Goal: Transaction & Acquisition: Purchase product/service

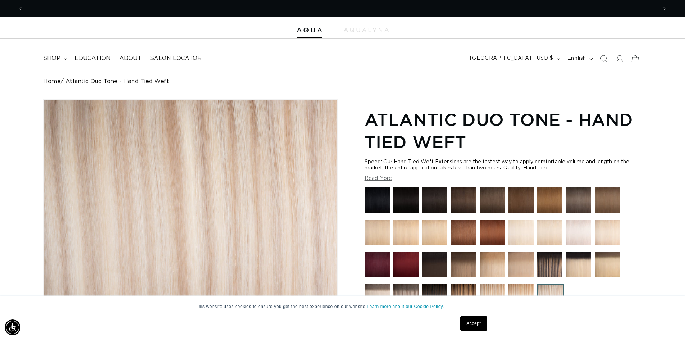
scroll to position [0, 634]
click at [622, 57] on icon at bounding box center [619, 59] width 8 height 8
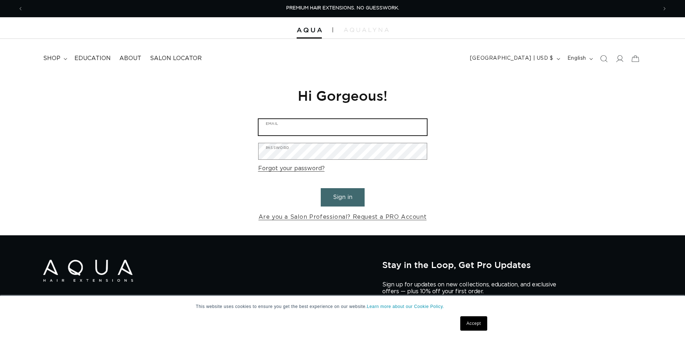
click at [358, 123] on input "Email" at bounding box center [342, 127] width 168 height 16
type input "homegrownhairstudio@gmail.com"
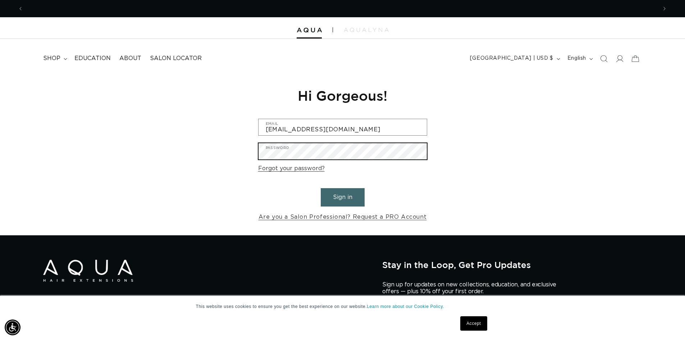
scroll to position [0, 1267]
click at [321, 188] on button "Sign in" at bounding box center [343, 197] width 44 height 18
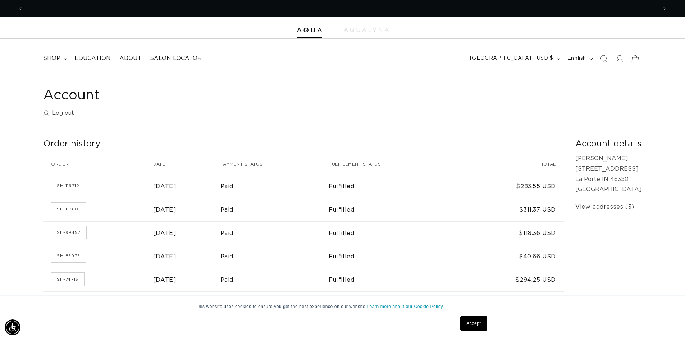
scroll to position [0, 634]
click at [70, 186] on link "SH-119712" at bounding box center [68, 185] width 34 height 13
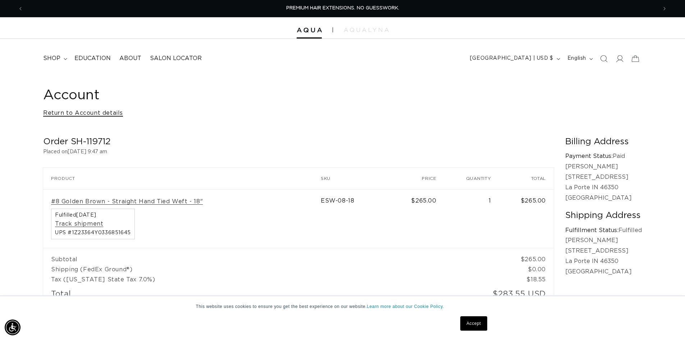
click at [60, 112] on link "Return to Account details" at bounding box center [83, 113] width 80 height 10
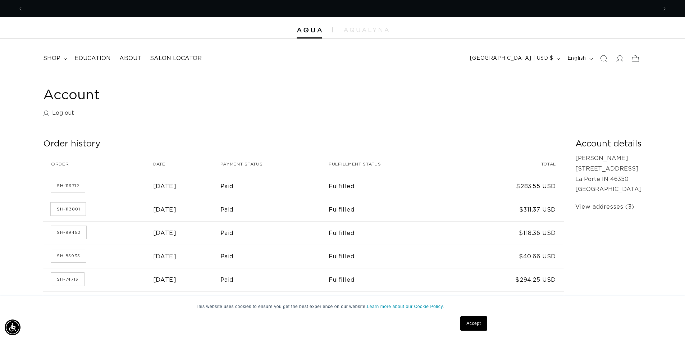
click at [65, 210] on link "SH-113801" at bounding box center [68, 208] width 35 height 13
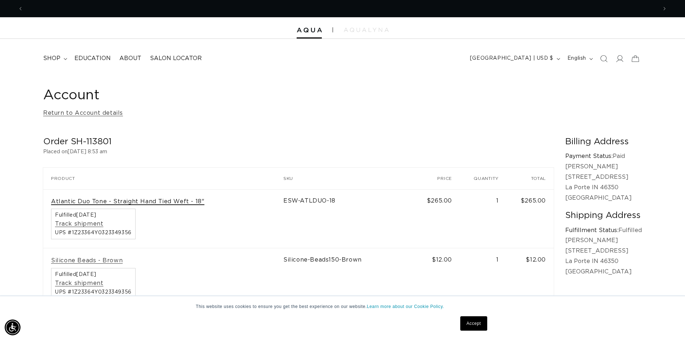
scroll to position [0, 1267]
click at [100, 202] on link "Atlantic Duo Tone - Straight Hand Tied Weft - 18"" at bounding box center [127, 202] width 153 height 8
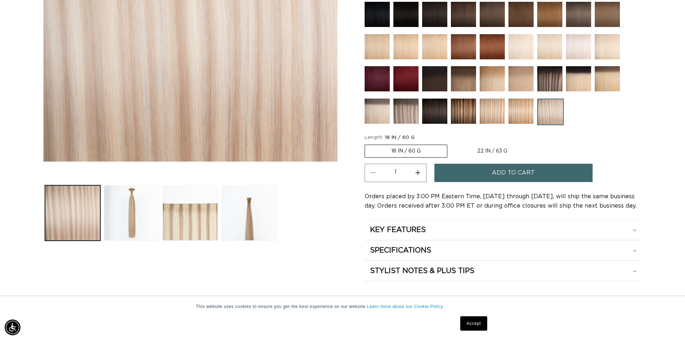
scroll to position [216, 0]
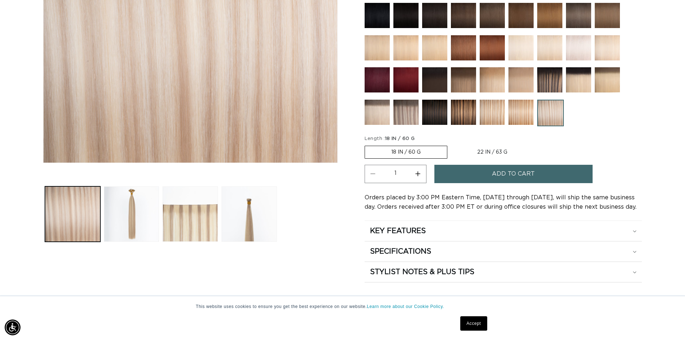
click at [377, 117] on img at bounding box center [376, 112] width 25 height 25
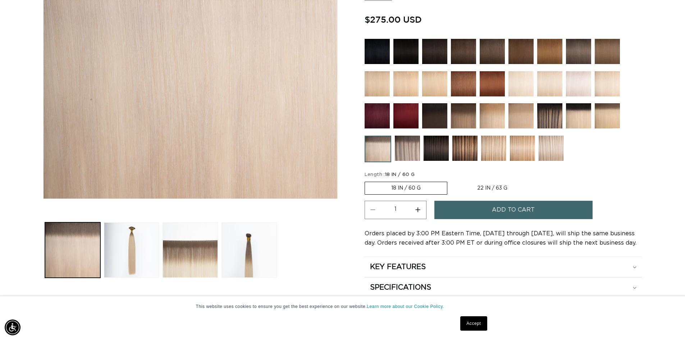
scroll to position [0, 634]
click at [413, 147] on img at bounding box center [407, 148] width 25 height 25
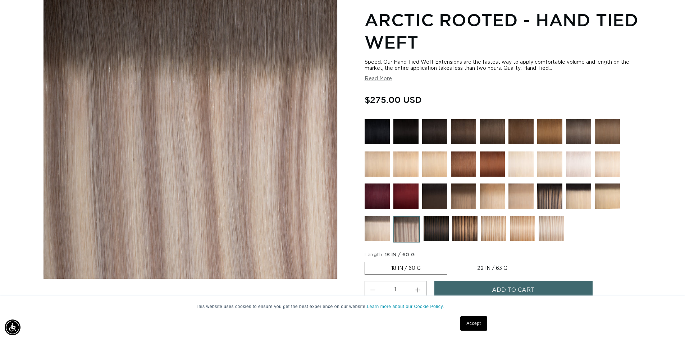
scroll to position [108, 0]
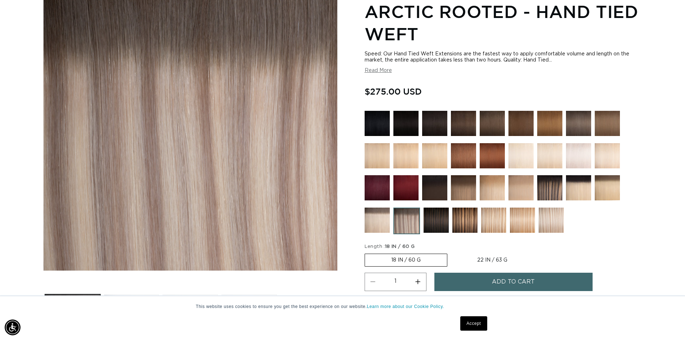
click at [543, 219] on img at bounding box center [550, 219] width 25 height 25
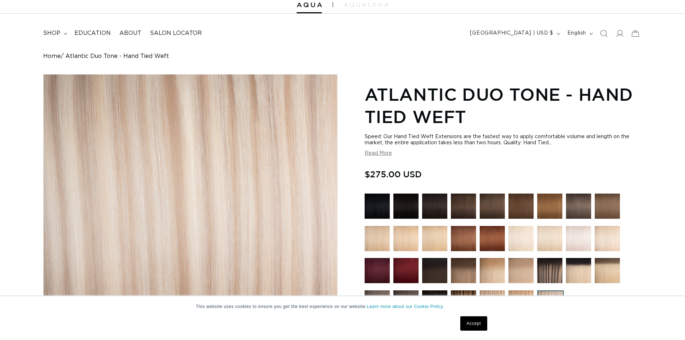
scroll to position [108, 0]
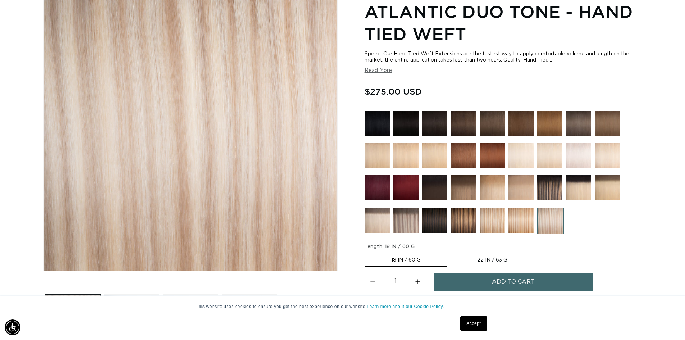
click at [412, 221] on img at bounding box center [405, 219] width 25 height 25
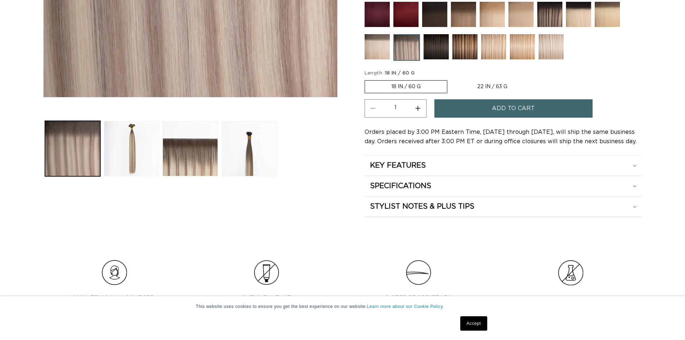
scroll to position [288, 0]
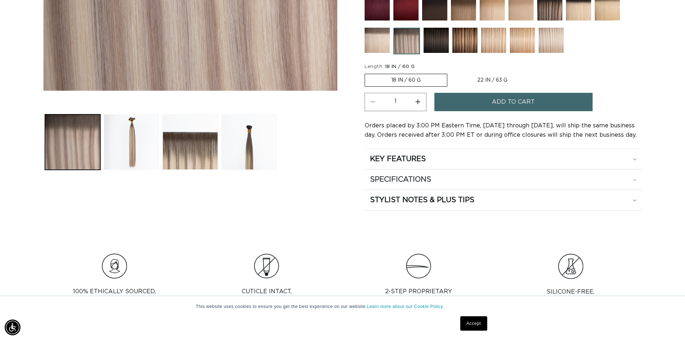
click at [421, 176] on h2 "SPECIFICATIONS" at bounding box center [400, 179] width 61 height 9
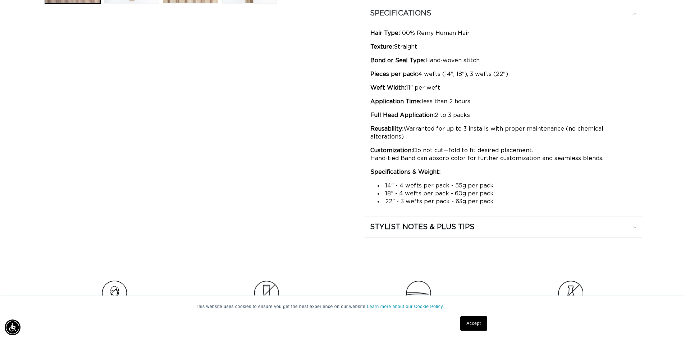
scroll to position [467, 0]
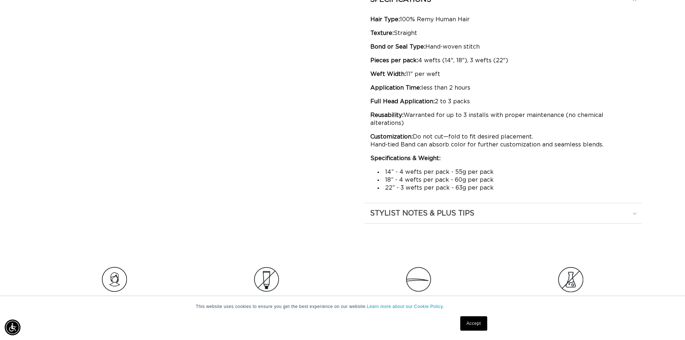
click at [430, 211] on summary "STYLIST NOTES & PLUS TIPS" at bounding box center [502, 213] width 277 height 20
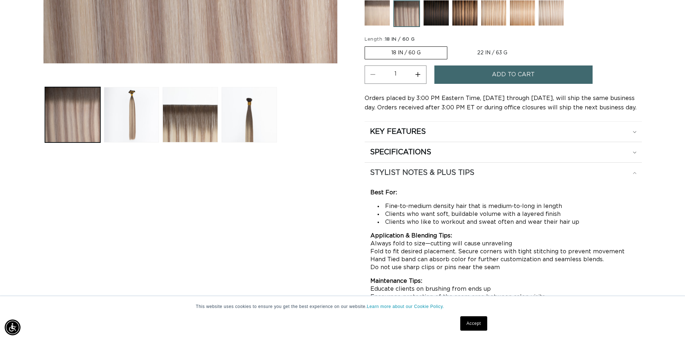
scroll to position [288, 0]
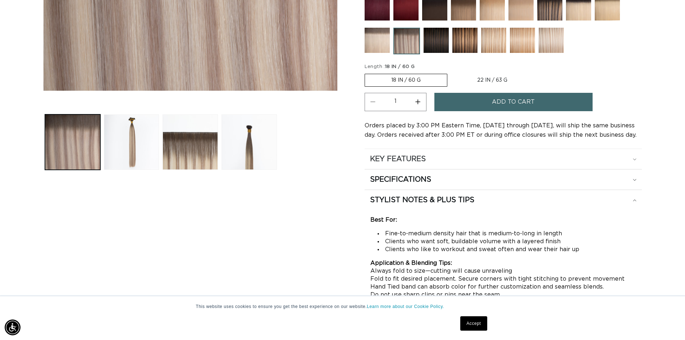
click at [428, 155] on div "KEY FEATURES" at bounding box center [503, 158] width 266 height 9
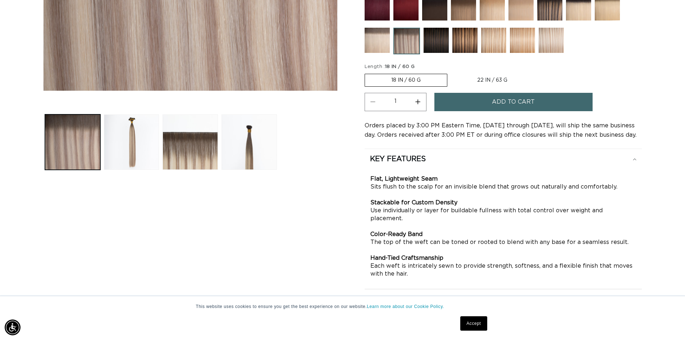
scroll to position [0, 1267]
click at [195, 154] on button "Load image 3 in gallery view" at bounding box center [189, 141] width 55 height 55
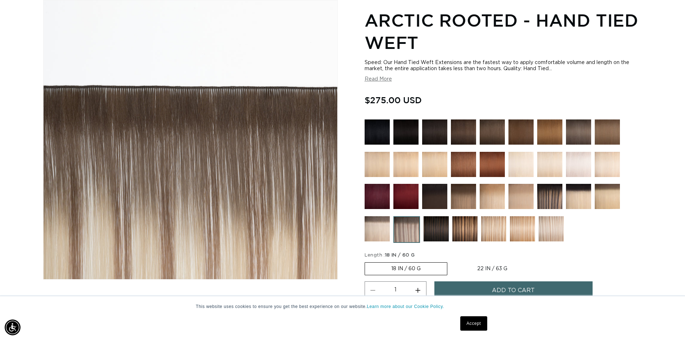
click at [520, 228] on img at bounding box center [522, 228] width 25 height 25
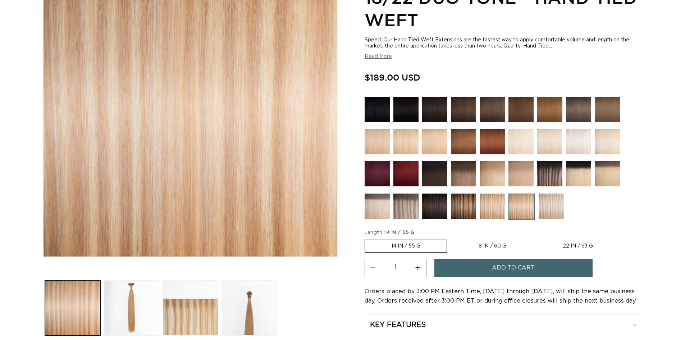
scroll to position [180, 0]
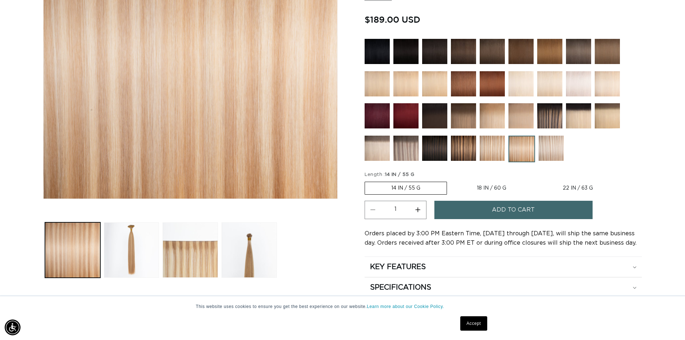
click at [543, 155] on img at bounding box center [550, 148] width 25 height 25
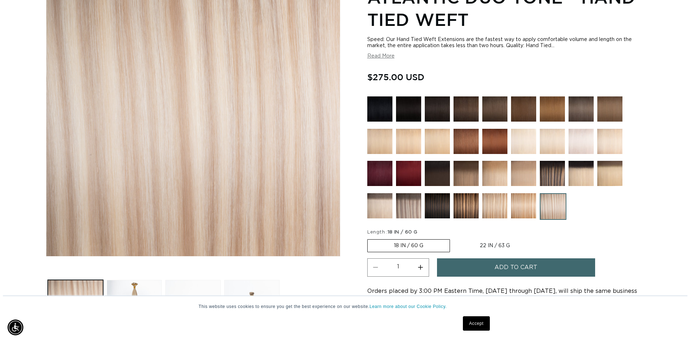
scroll to position [180, 0]
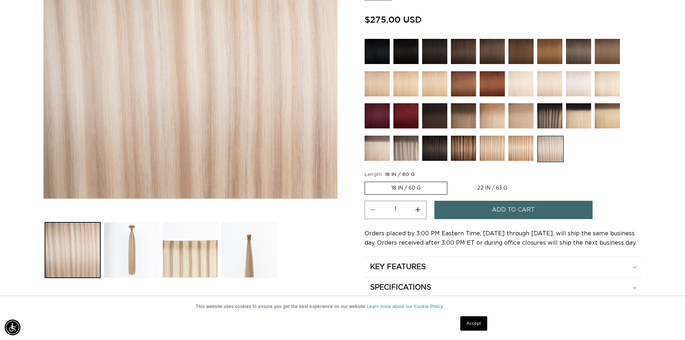
click at [477, 200] on section "Atlantic Duo Tone - Hand Tied Weft Speed: Our Hand Tied Weft Extensions are the…" at bounding box center [502, 122] width 277 height 391
click at [477, 201] on button "Add to cart" at bounding box center [513, 210] width 158 height 18
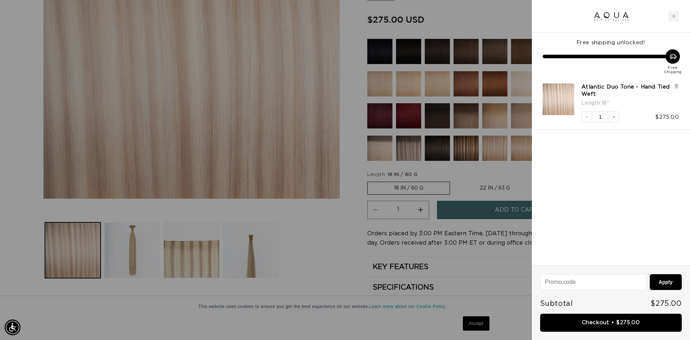
scroll to position [0, 639]
click at [676, 15] on div "Close cart" at bounding box center [674, 16] width 11 height 11
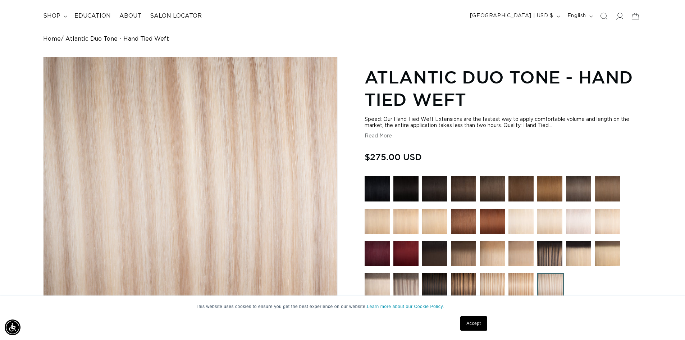
scroll to position [0, 0]
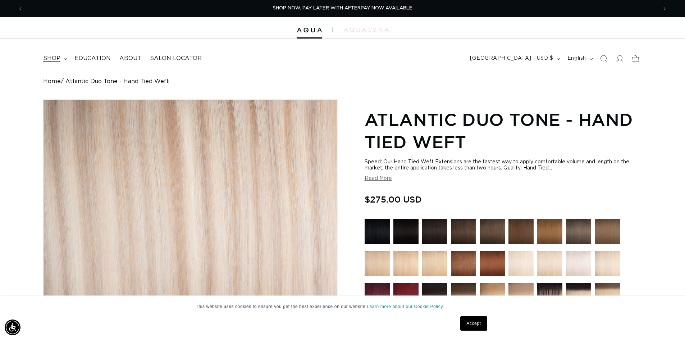
click at [64, 58] on icon at bounding box center [66, 59] width 4 height 2
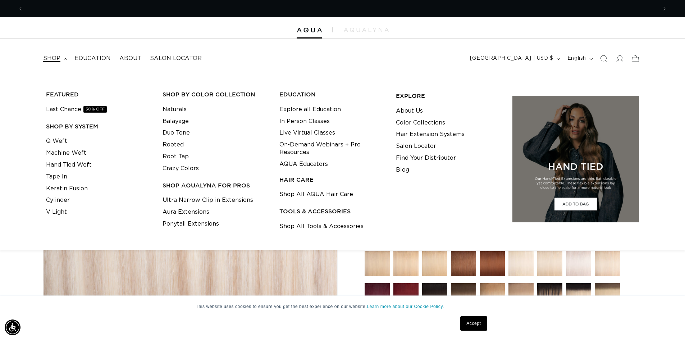
scroll to position [0, 1267]
click at [329, 228] on link "Shop All Tools & Accessories" at bounding box center [321, 226] width 84 height 12
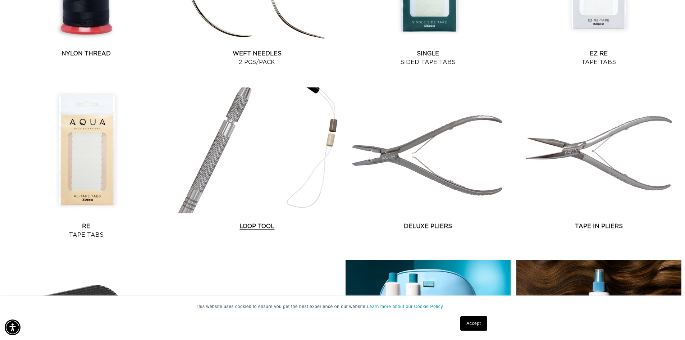
scroll to position [0, 634]
click at [255, 225] on link "Loop Tool" at bounding box center [256, 226] width 165 height 9
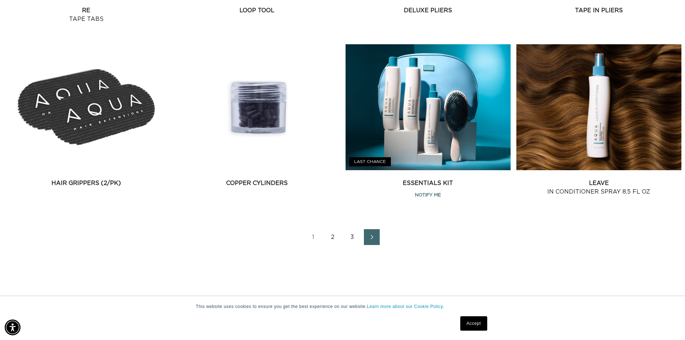
scroll to position [0, 0]
click at [333, 238] on link "2" at bounding box center [333, 237] width 16 height 16
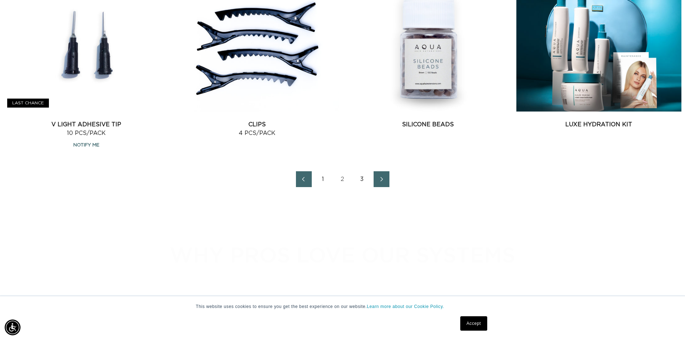
scroll to position [1042, 0]
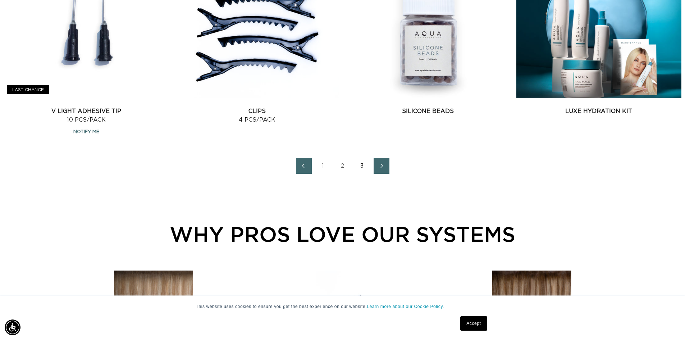
click at [361, 166] on link "3" at bounding box center [362, 166] width 16 height 16
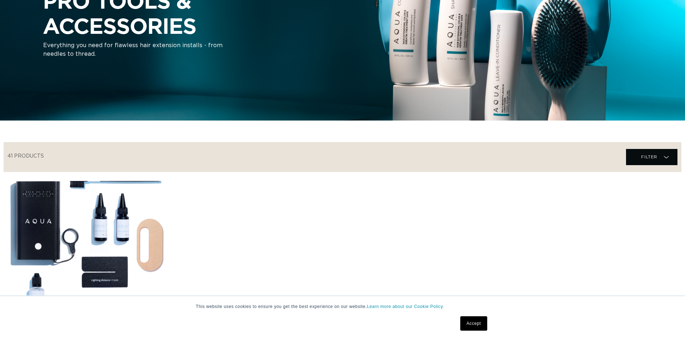
scroll to position [323, 0]
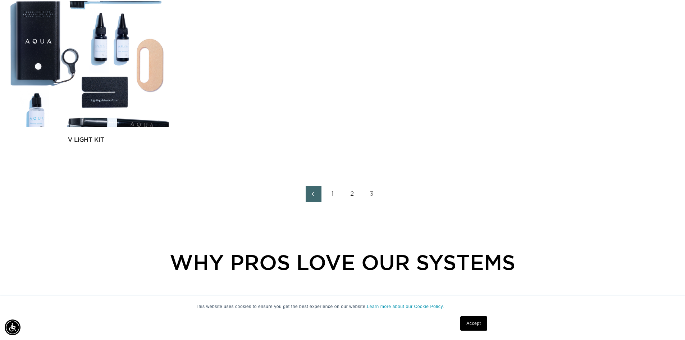
click at [350, 193] on link "2" at bounding box center [352, 194] width 16 height 16
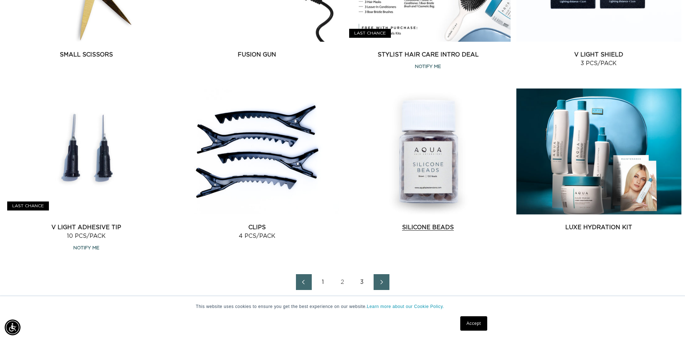
scroll to position [935, 0]
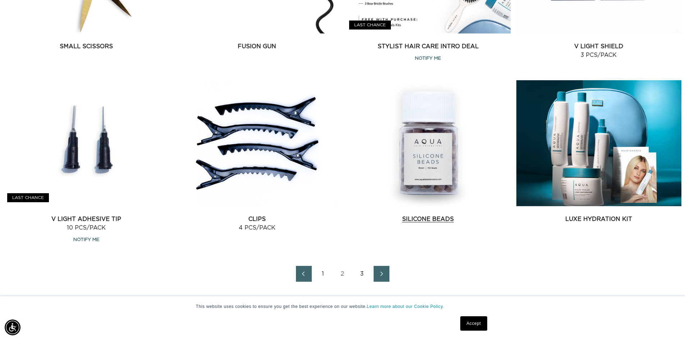
click at [432, 215] on link "Silicone Beads" at bounding box center [427, 219] width 165 height 9
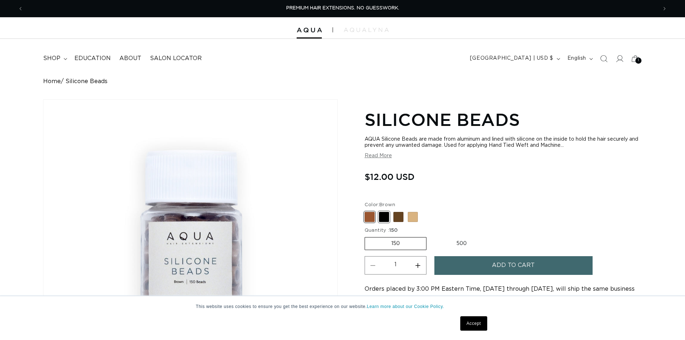
click at [384, 214] on span at bounding box center [384, 217] width 10 height 10
click at [367, 211] on input "Black Variant sold out or unavailable" at bounding box center [366, 210] width 0 height 0
radio input "true"
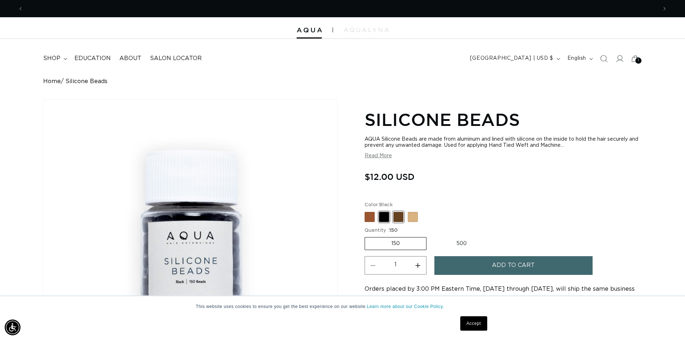
scroll to position [0, 634]
click at [398, 215] on span at bounding box center [398, 217] width 10 height 10
click at [367, 211] on input "Dark Brown Variant sold out or unavailable" at bounding box center [366, 210] width 0 height 0
radio input "true"
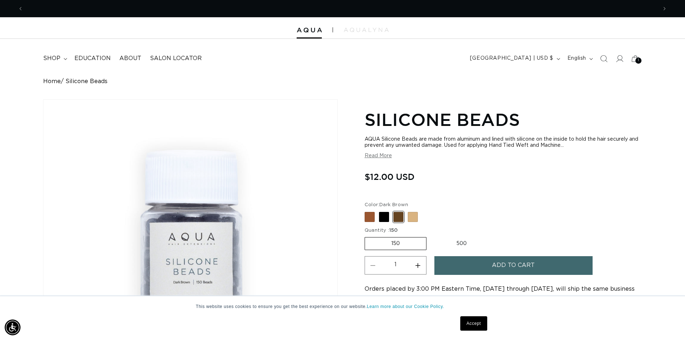
scroll to position [0, 1267]
click at [367, 216] on span at bounding box center [369, 217] width 10 height 10
click at [367, 211] on input "Brown Variant sold out or unavailable" at bounding box center [366, 210] width 0 height 0
radio input "true"
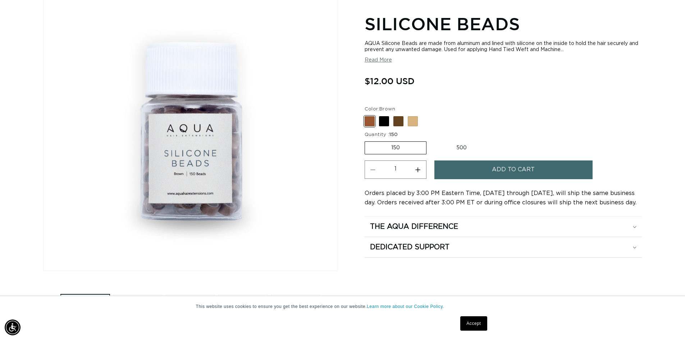
click at [491, 168] on button "Add to cart" at bounding box center [513, 169] width 158 height 18
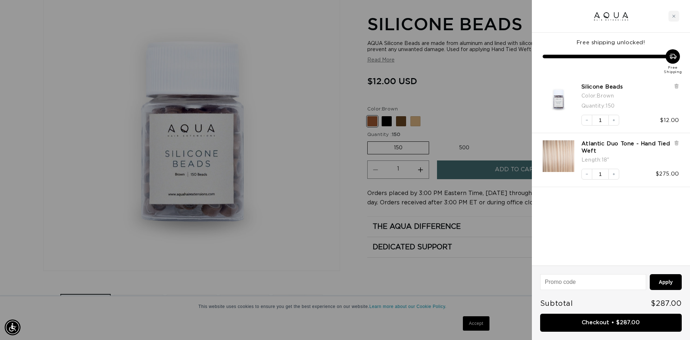
scroll to position [0, 639]
click at [671, 15] on div "Close cart" at bounding box center [674, 16] width 11 height 11
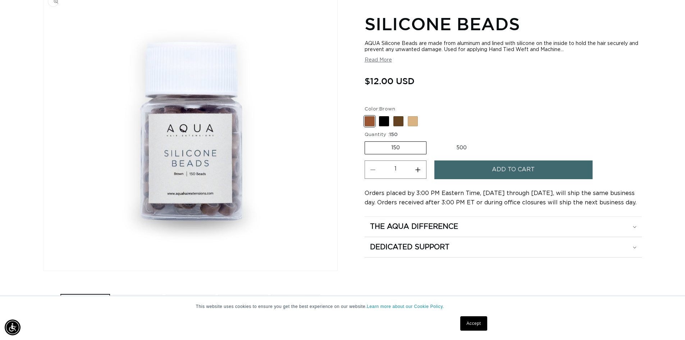
scroll to position [0, 0]
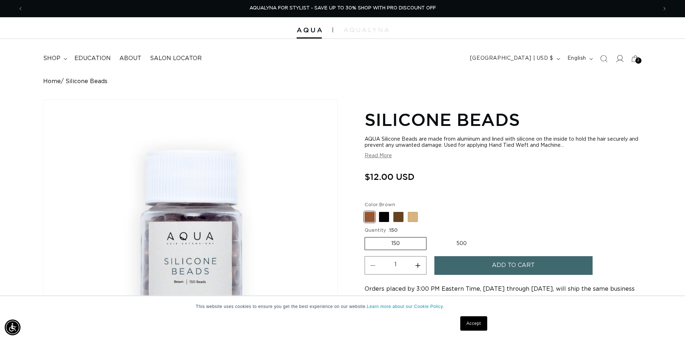
click at [621, 55] on icon at bounding box center [619, 59] width 8 height 8
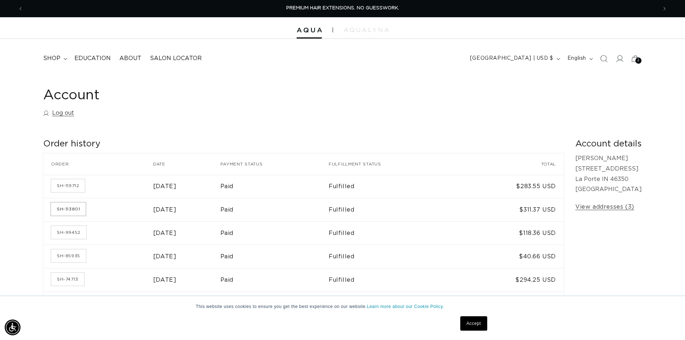
click at [72, 205] on link "SH-113801" at bounding box center [68, 208] width 35 height 13
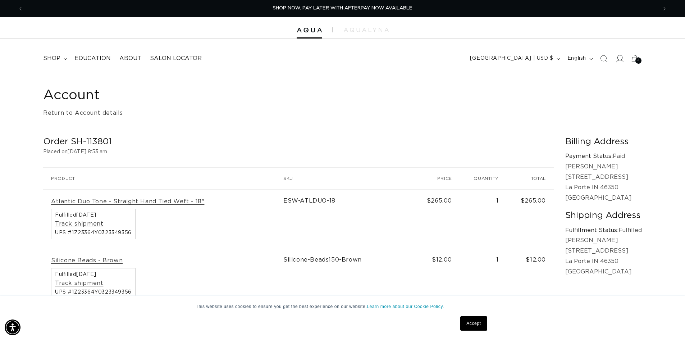
click at [619, 56] on icon at bounding box center [619, 59] width 8 height 8
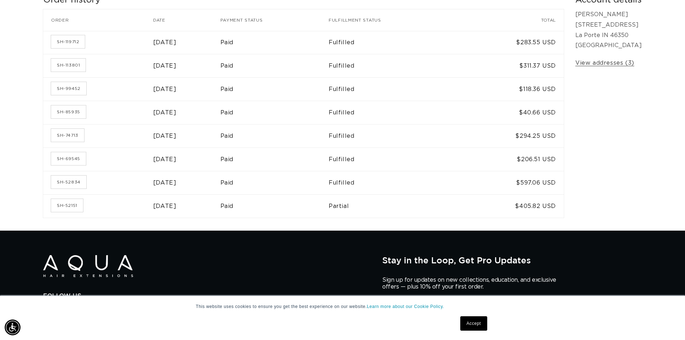
scroll to position [0, 634]
click at [80, 93] on link "SH-99452" at bounding box center [68, 88] width 35 height 13
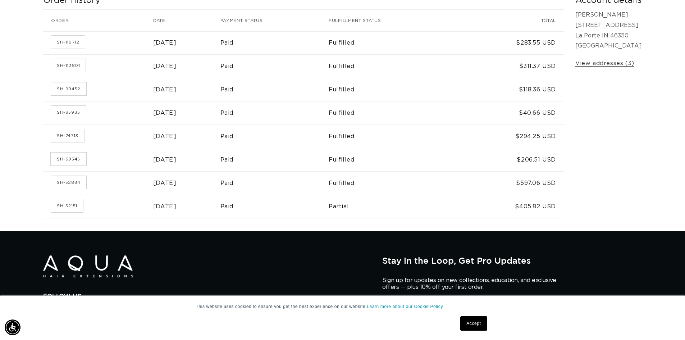
scroll to position [0, 634]
click at [81, 162] on link "SH-69545" at bounding box center [68, 158] width 35 height 13
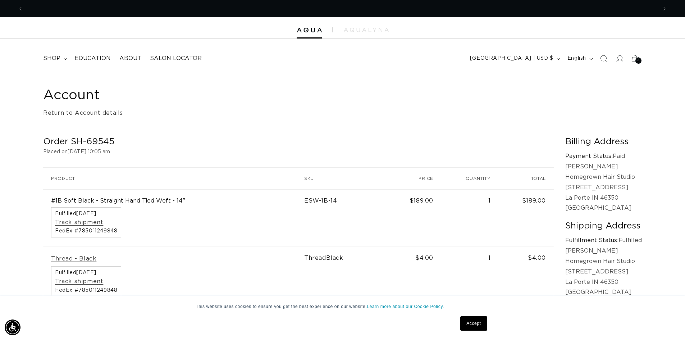
scroll to position [0, 1267]
click at [66, 57] on summary "shop" at bounding box center [54, 58] width 31 height 16
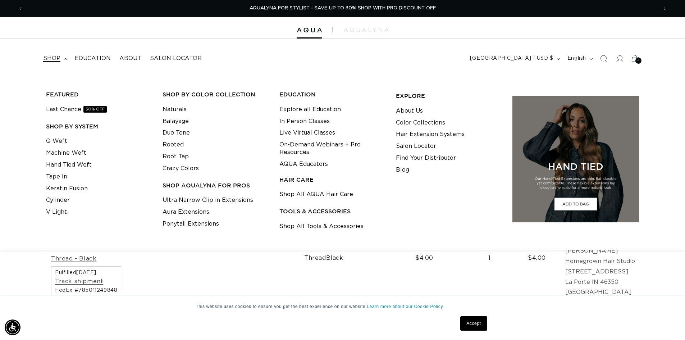
click at [64, 163] on link "Hand Tied Weft" at bounding box center [69, 165] width 46 height 12
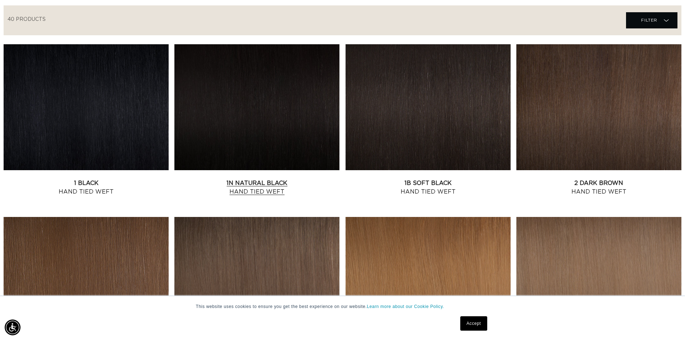
click at [253, 181] on link "1N Natural Black Hand Tied Weft" at bounding box center [256, 187] width 165 height 17
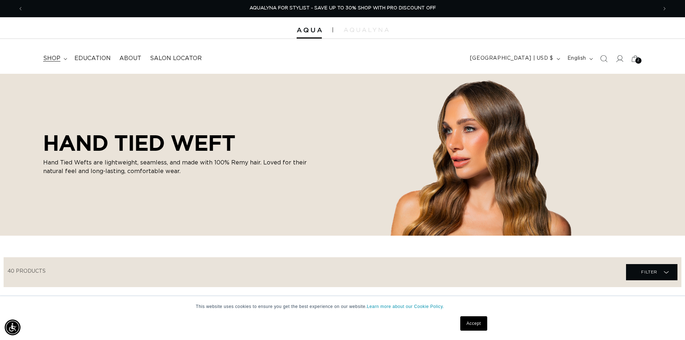
click at [67, 60] on summary "shop" at bounding box center [54, 58] width 31 height 16
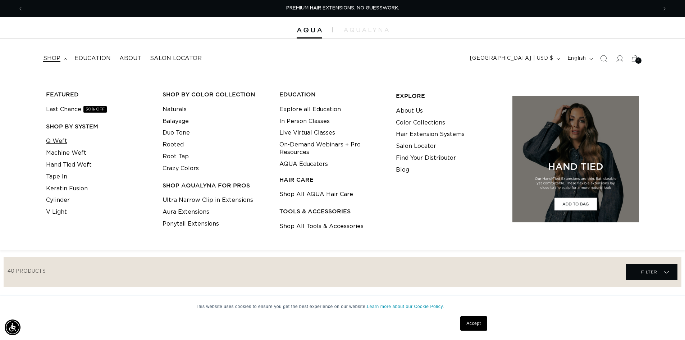
click at [63, 142] on link "Q Weft" at bounding box center [56, 141] width 21 height 12
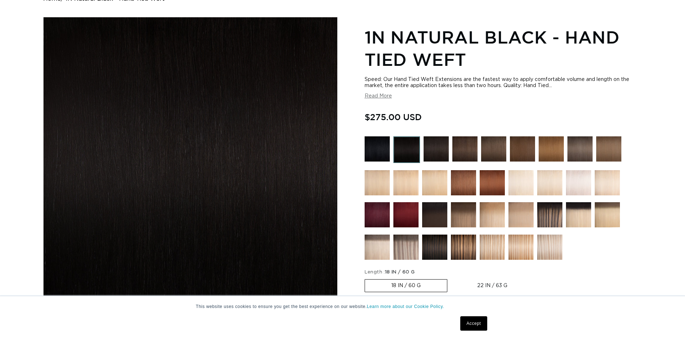
scroll to position [180, 0]
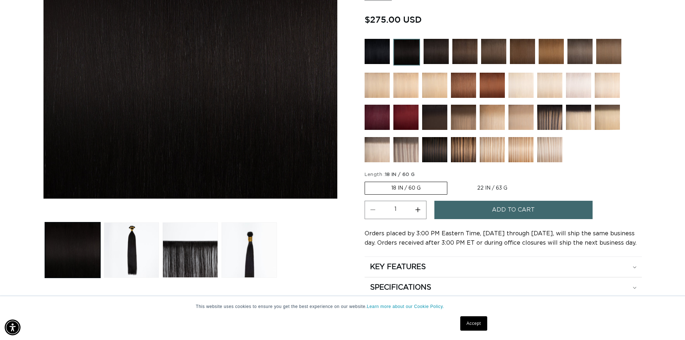
click at [417, 187] on label "18 IN / 60 G Variant sold out or unavailable" at bounding box center [405, 188] width 83 height 13
click at [367, 180] on input "18 IN / 60 G Variant sold out or unavailable" at bounding box center [366, 180] width 0 height 0
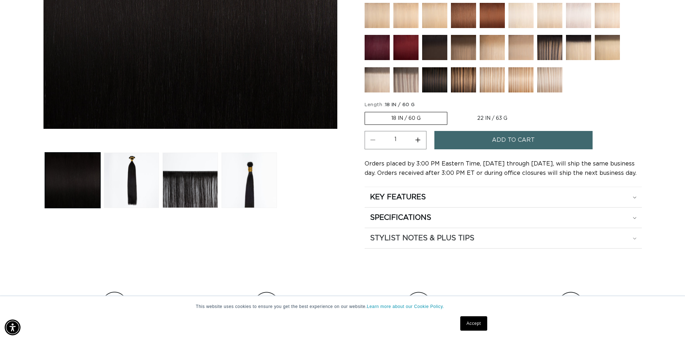
scroll to position [252, 0]
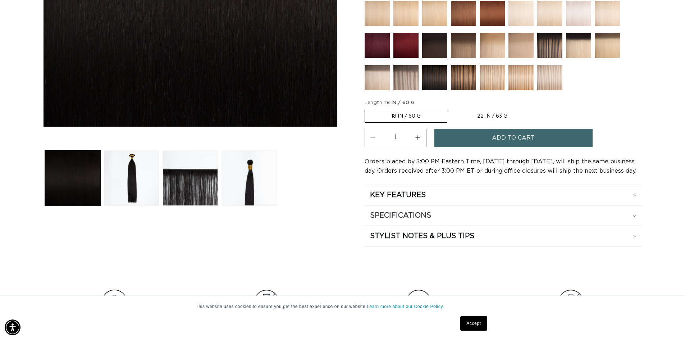
click at [479, 221] on summary "SPECIFICATIONS" at bounding box center [502, 215] width 277 height 20
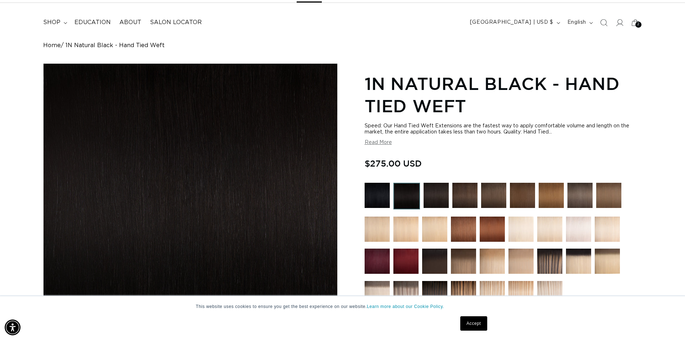
scroll to position [0, 1267]
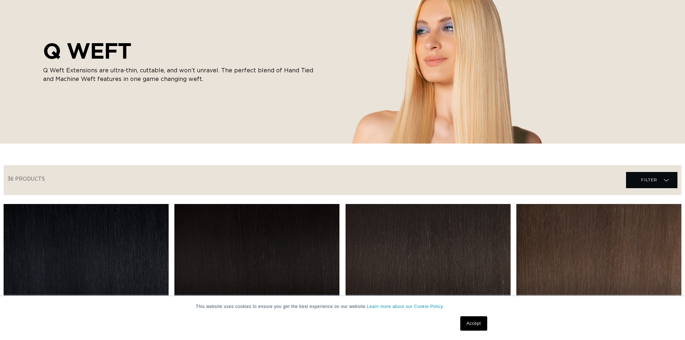
scroll to position [180, 0]
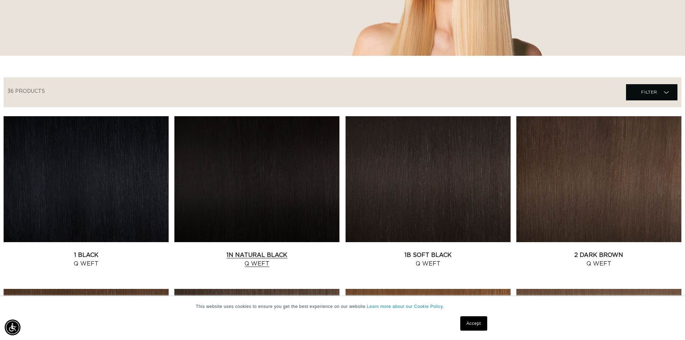
click at [286, 251] on link "1N Natural Black Q Weft" at bounding box center [256, 259] width 165 height 17
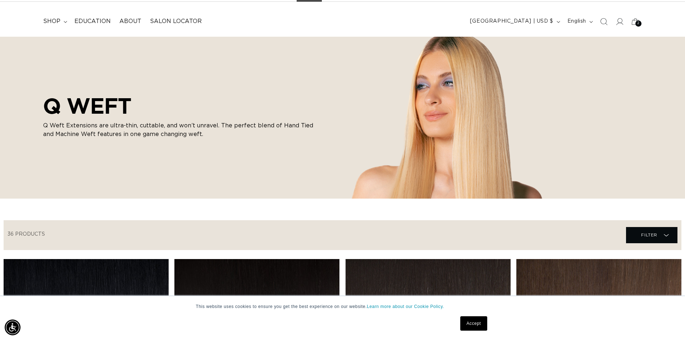
scroll to position [36, 0]
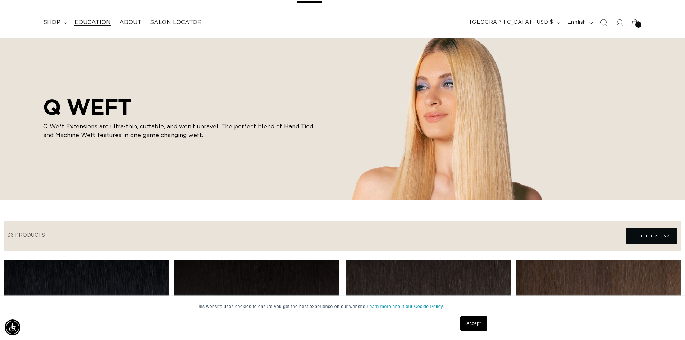
click at [105, 20] on span "Education" at bounding box center [92, 23] width 36 height 8
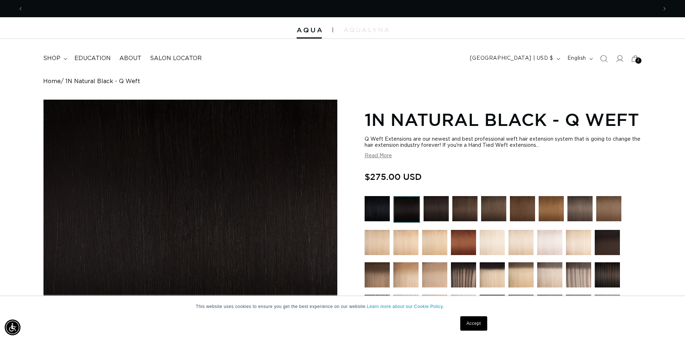
scroll to position [0, 1267]
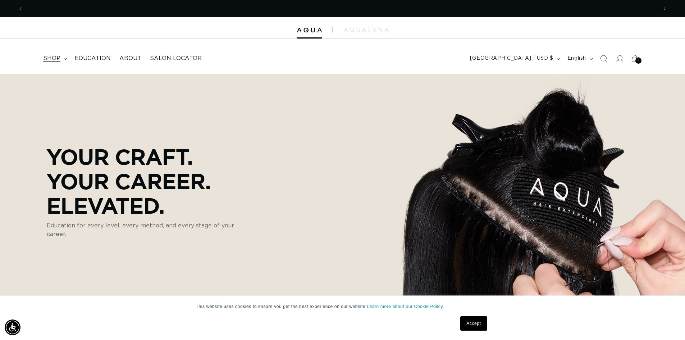
scroll to position [0, 634]
click at [63, 58] on summary "shop" at bounding box center [54, 58] width 31 height 16
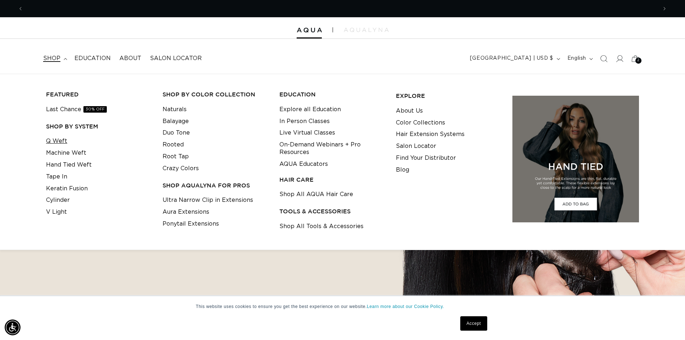
click at [55, 143] on link "Q Weft" at bounding box center [56, 141] width 21 height 12
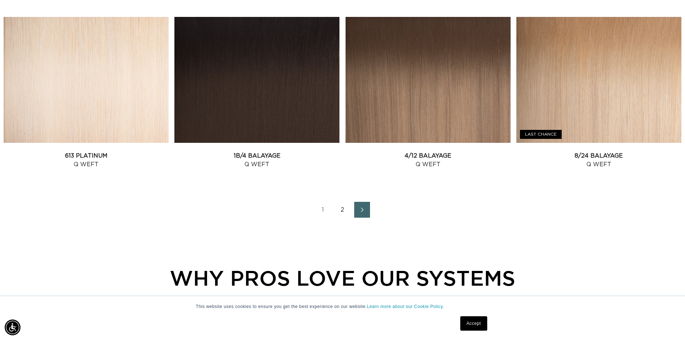
scroll to position [0, 1267]
click at [340, 208] on link "2" at bounding box center [343, 210] width 16 height 16
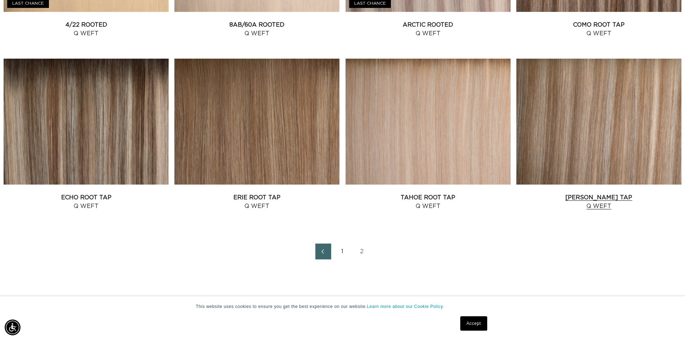
scroll to position [0, 1267]
click at [624, 193] on link "Victoria Root Tap Q Weft" at bounding box center [598, 201] width 165 height 17
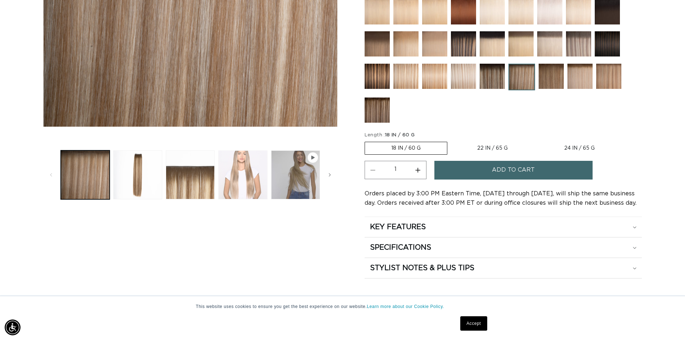
click at [247, 175] on button "Load image 4 in gallery view" at bounding box center [242, 174] width 49 height 49
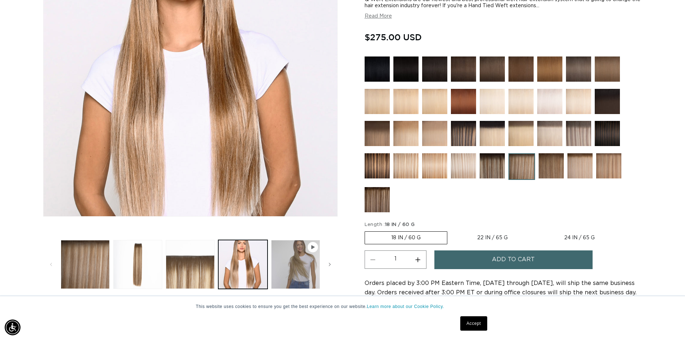
scroll to position [207, 0]
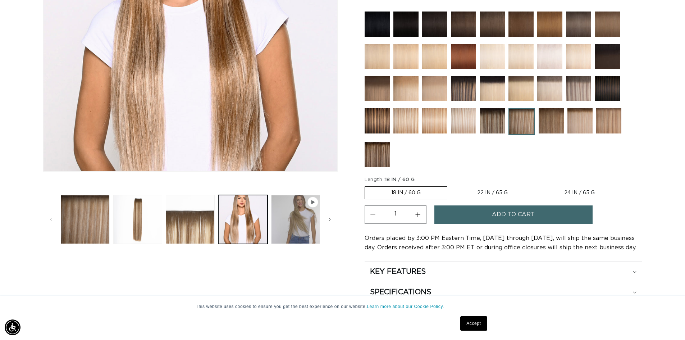
click at [316, 201] on span "Gallery Viewer" at bounding box center [312, 202] width 11 height 11
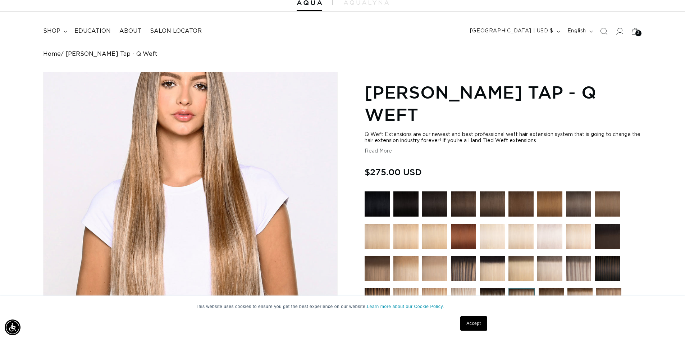
scroll to position [0, 1267]
click at [97, 30] on span "Education" at bounding box center [92, 31] width 36 height 8
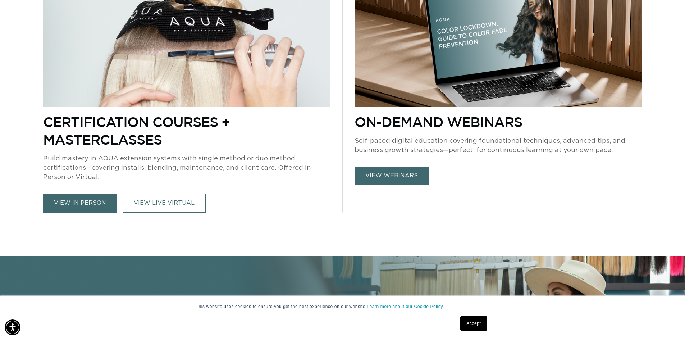
scroll to position [0, 634]
click at [412, 178] on link "view webinars" at bounding box center [391, 175] width 74 height 18
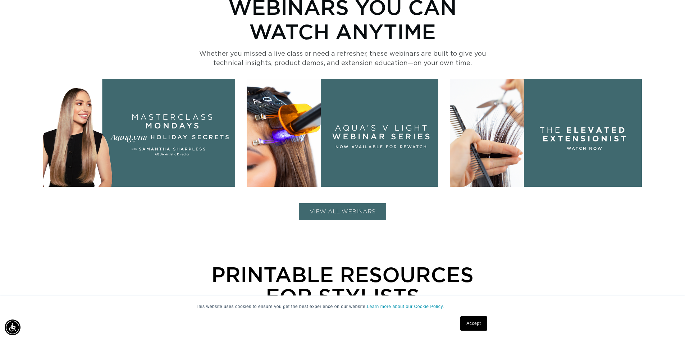
scroll to position [0, 634]
click at [346, 203] on button "VIEW ALL WEBINARS" at bounding box center [342, 211] width 87 height 17
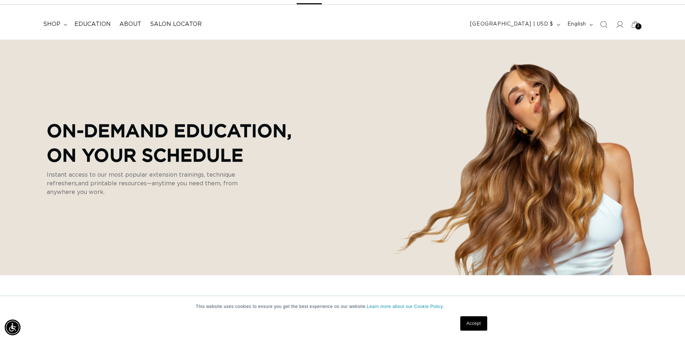
scroll to position [0, 0]
